Goal: Find contact information: Find contact information

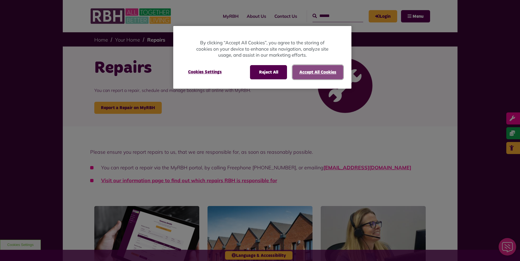
click at [304, 75] on button "Accept All Cookies" at bounding box center [317, 72] width 51 height 14
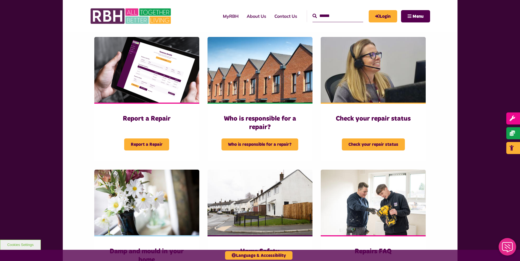
scroll to position [170, 0]
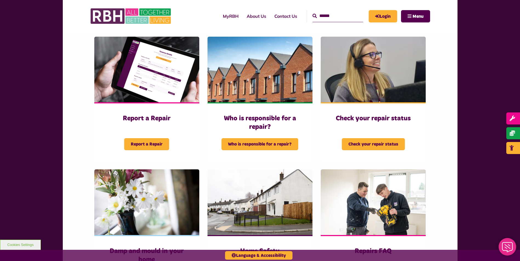
click at [60, 108] on div "Please ensure you report repairs to us, that we are responsible for, as soon as…" at bounding box center [260, 254] width 520 height 594
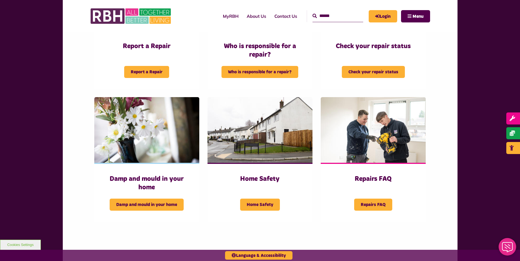
scroll to position [244, 0]
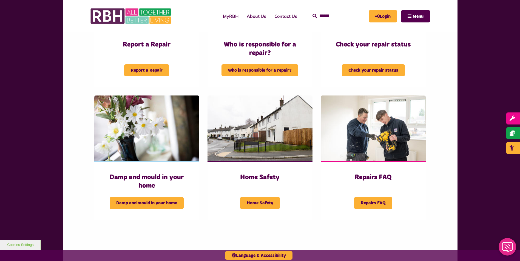
click at [465, 71] on div "Please ensure you report repairs to us, that we are responsible for, as soon as…" at bounding box center [260, 180] width 520 height 594
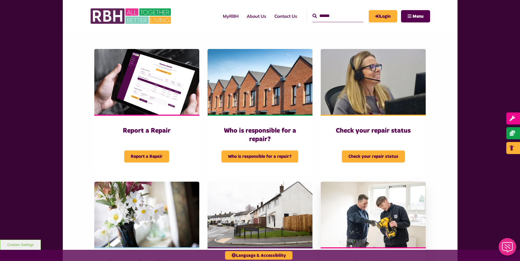
scroll to position [157, 0]
click at [275, 13] on link "Contact Us" at bounding box center [285, 16] width 31 height 15
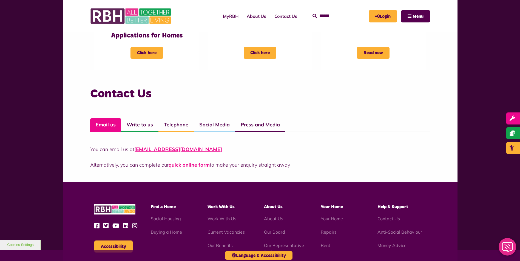
scroll to position [335, 0]
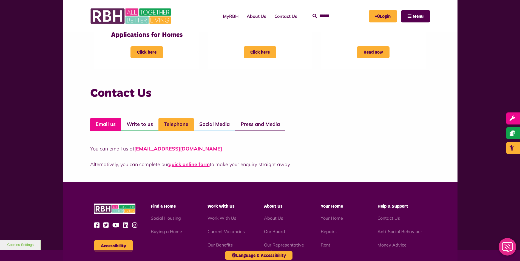
click at [170, 125] on link "Telephone" at bounding box center [175, 125] width 35 height 14
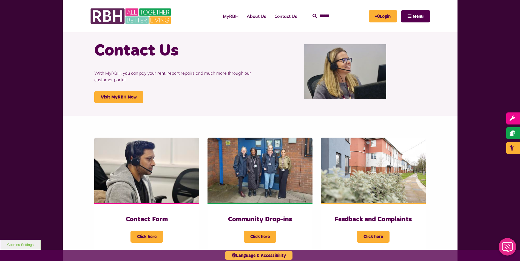
scroll to position [17, 0]
click at [219, 16] on link "MyRBH" at bounding box center [231, 16] width 24 height 15
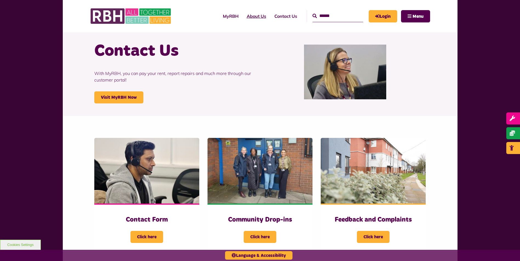
click at [253, 15] on link "About Us" at bounding box center [256, 16] width 28 height 15
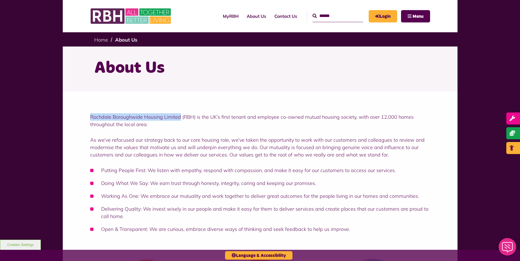
drag, startPoint x: 90, startPoint y: 115, endPoint x: 180, endPoint y: 116, distance: 90.7
click at [180, 116] on div "Rochdale Boroughwide Housing Limited (RBH) is the UK’s first tenant and employe…" at bounding box center [260, 171] width 394 height 161
copy p "Rochdale Boroughwide Housing Limited"
